Goal: Task Accomplishment & Management: Manage account settings

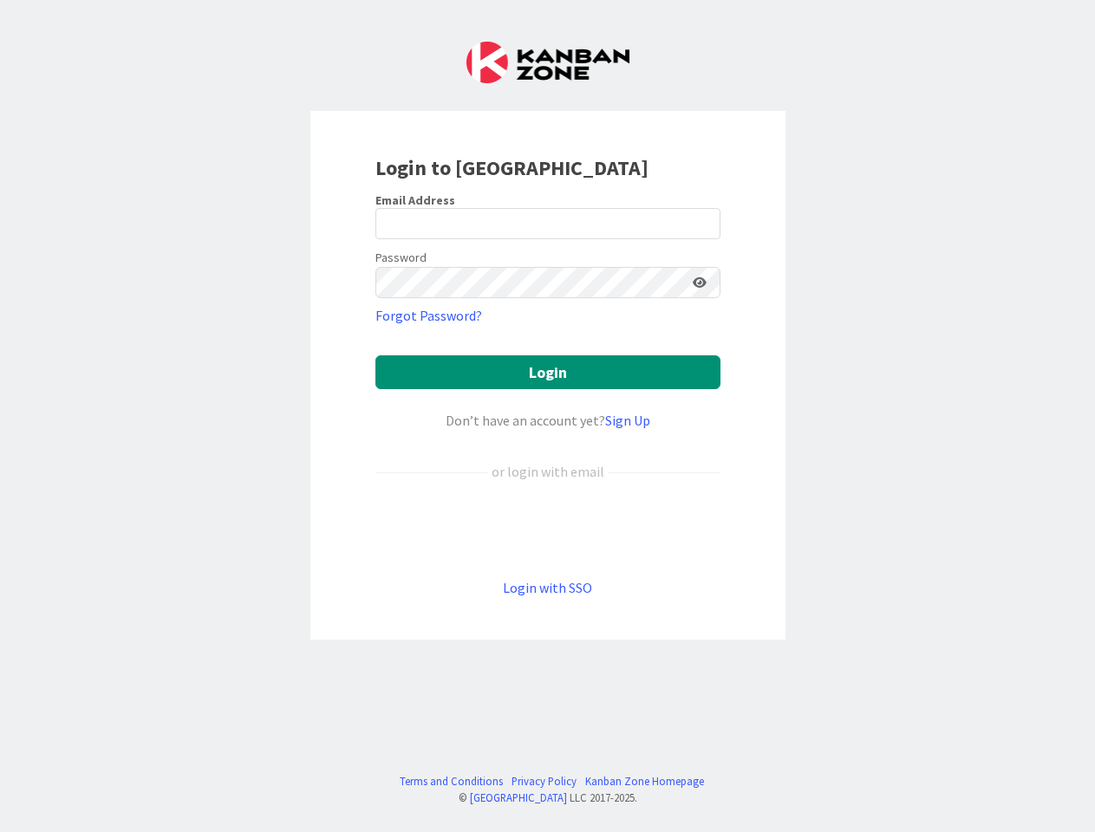
click at [547, 416] on div "Don’t have an account yet? Sign Up" at bounding box center [547, 420] width 345 height 21
click at [700, 283] on icon at bounding box center [700, 283] width 14 height 12
click at [548, 372] on button "Login" at bounding box center [547, 372] width 345 height 34
